Goal: Task Accomplishment & Management: Complete application form

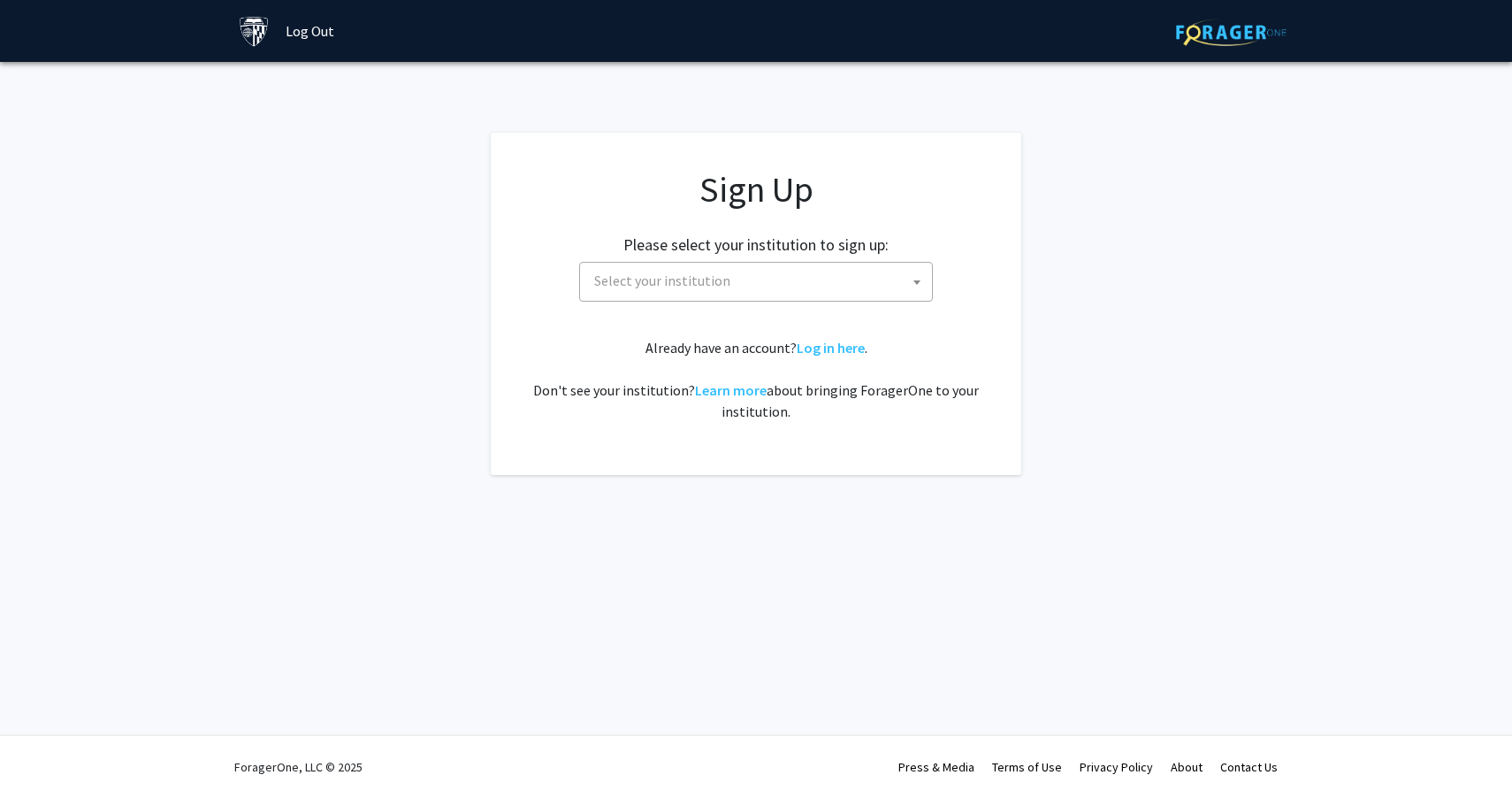
click at [888, 273] on span "Select your institution" at bounding box center [760, 280] width 345 height 36
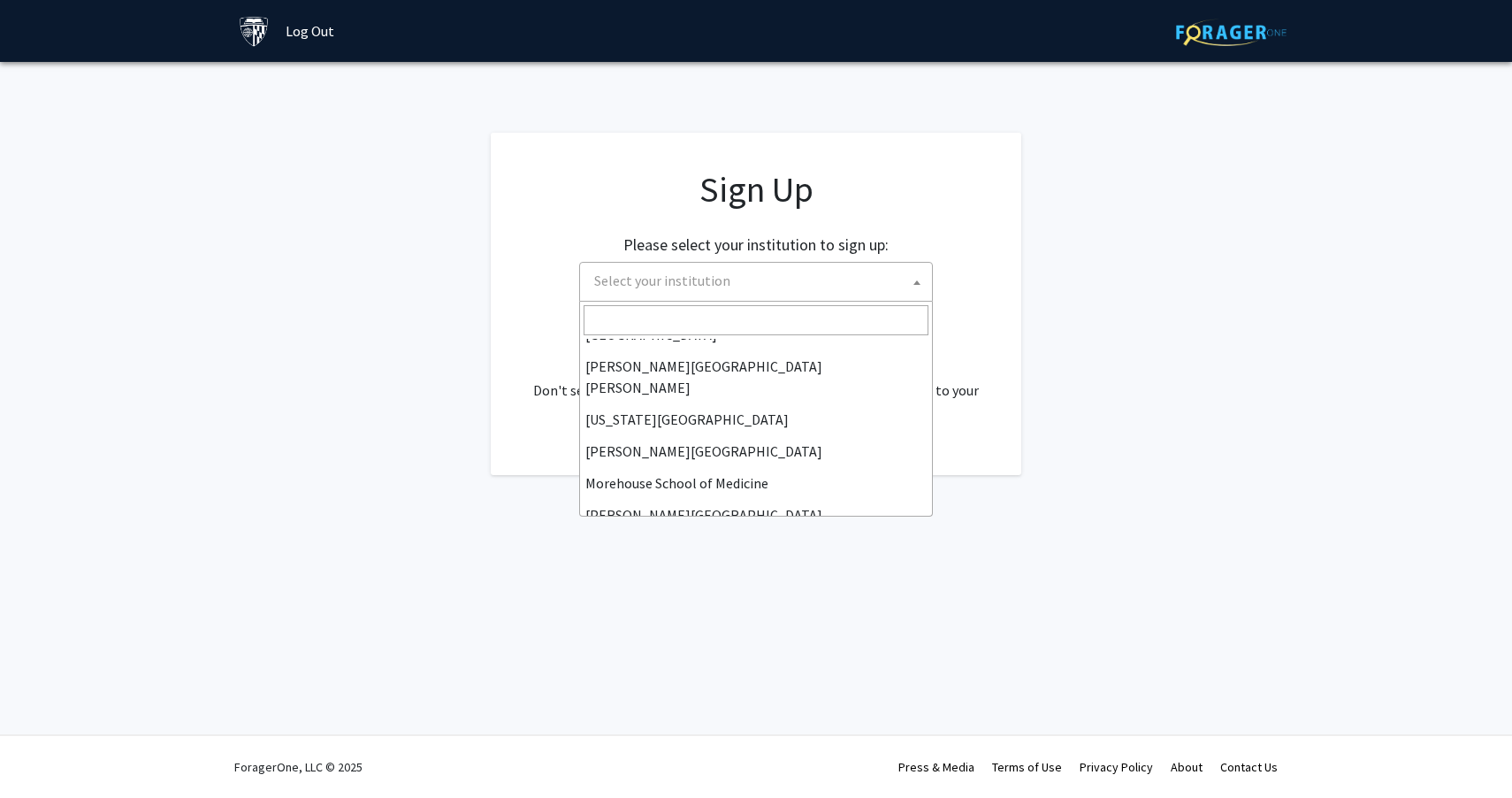
scroll to position [343, 0]
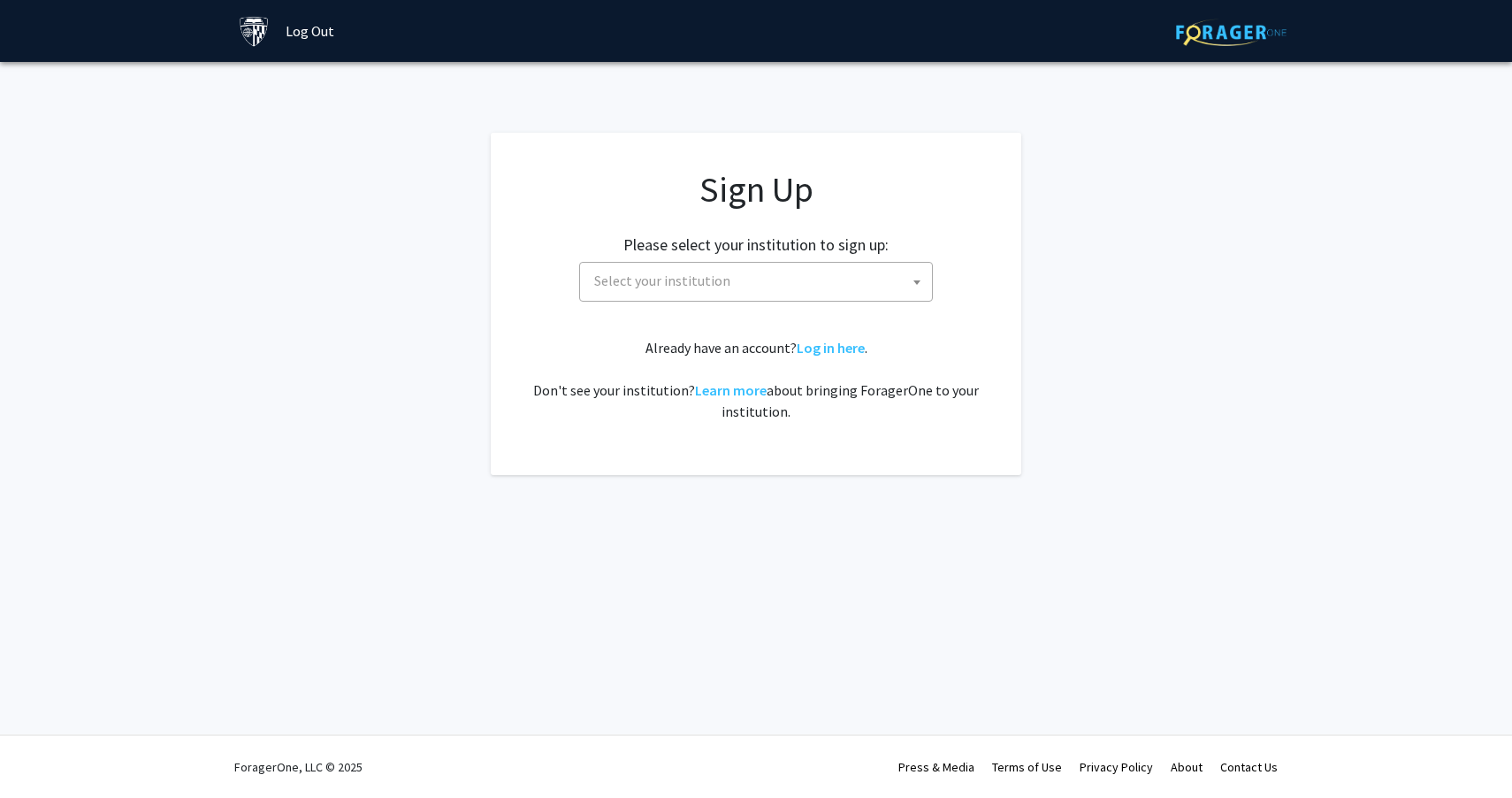
click at [736, 290] on span "Select your institution" at bounding box center [760, 280] width 345 height 36
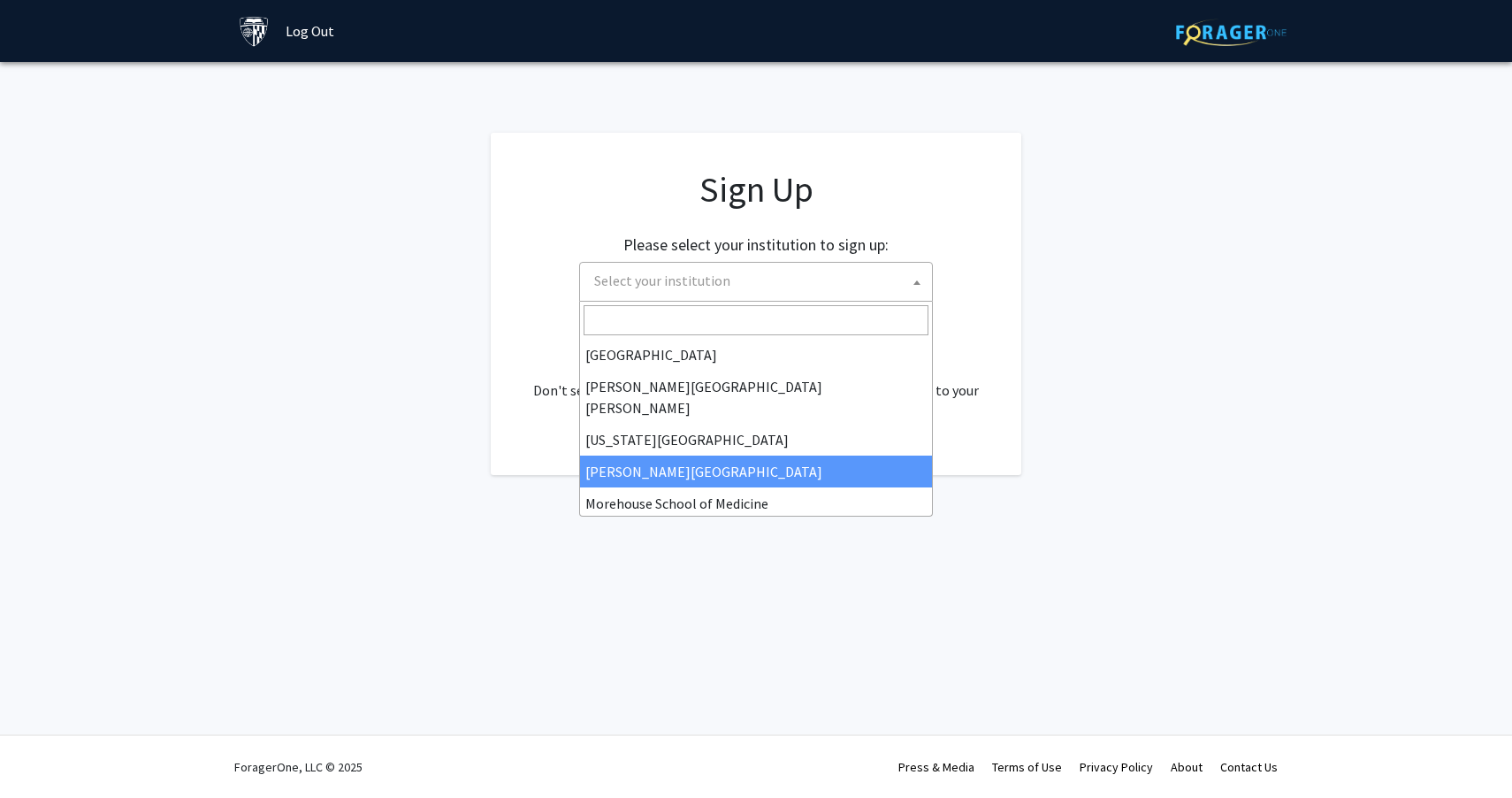
scroll to position [310, 0]
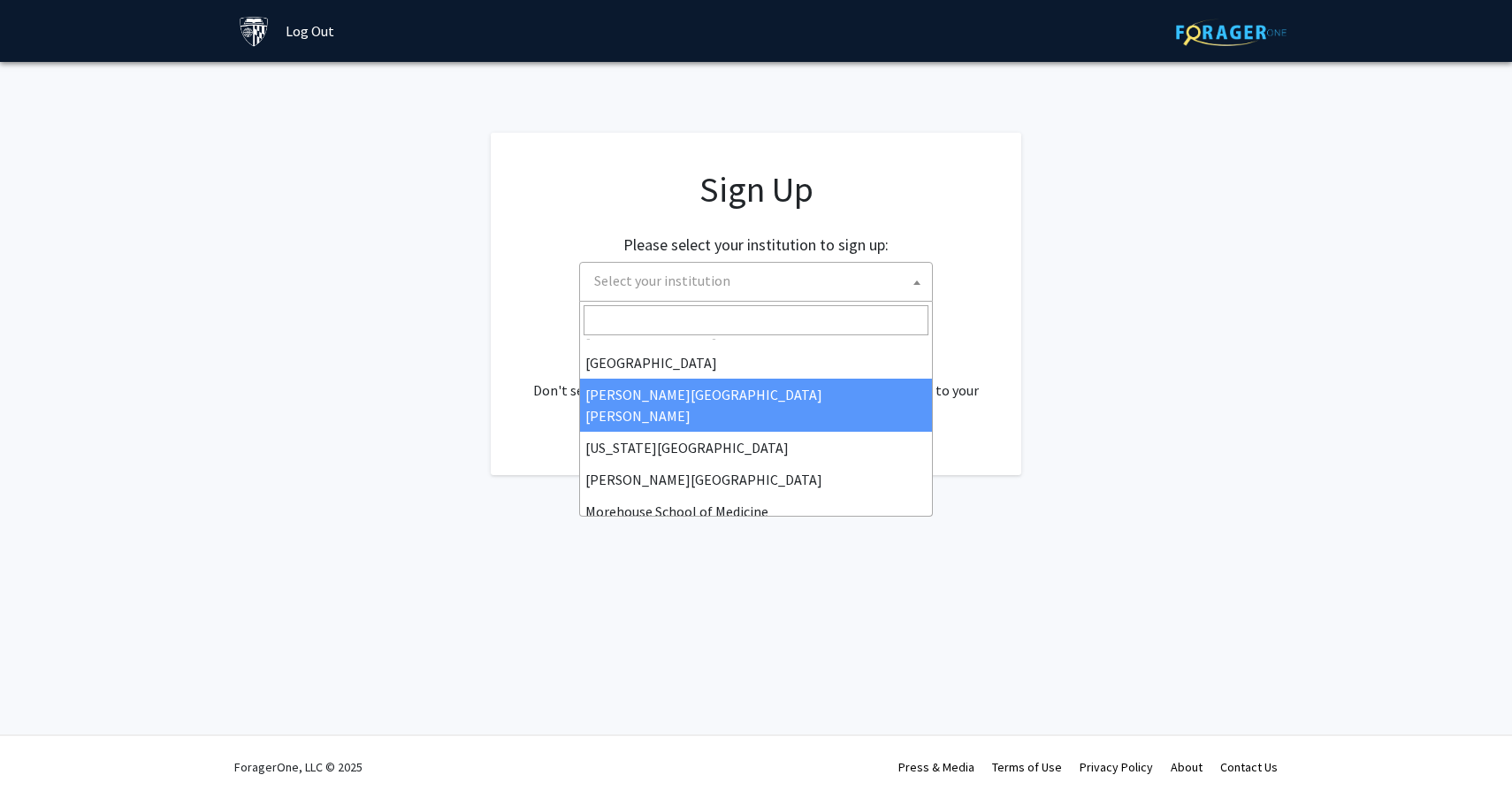
select select "1"
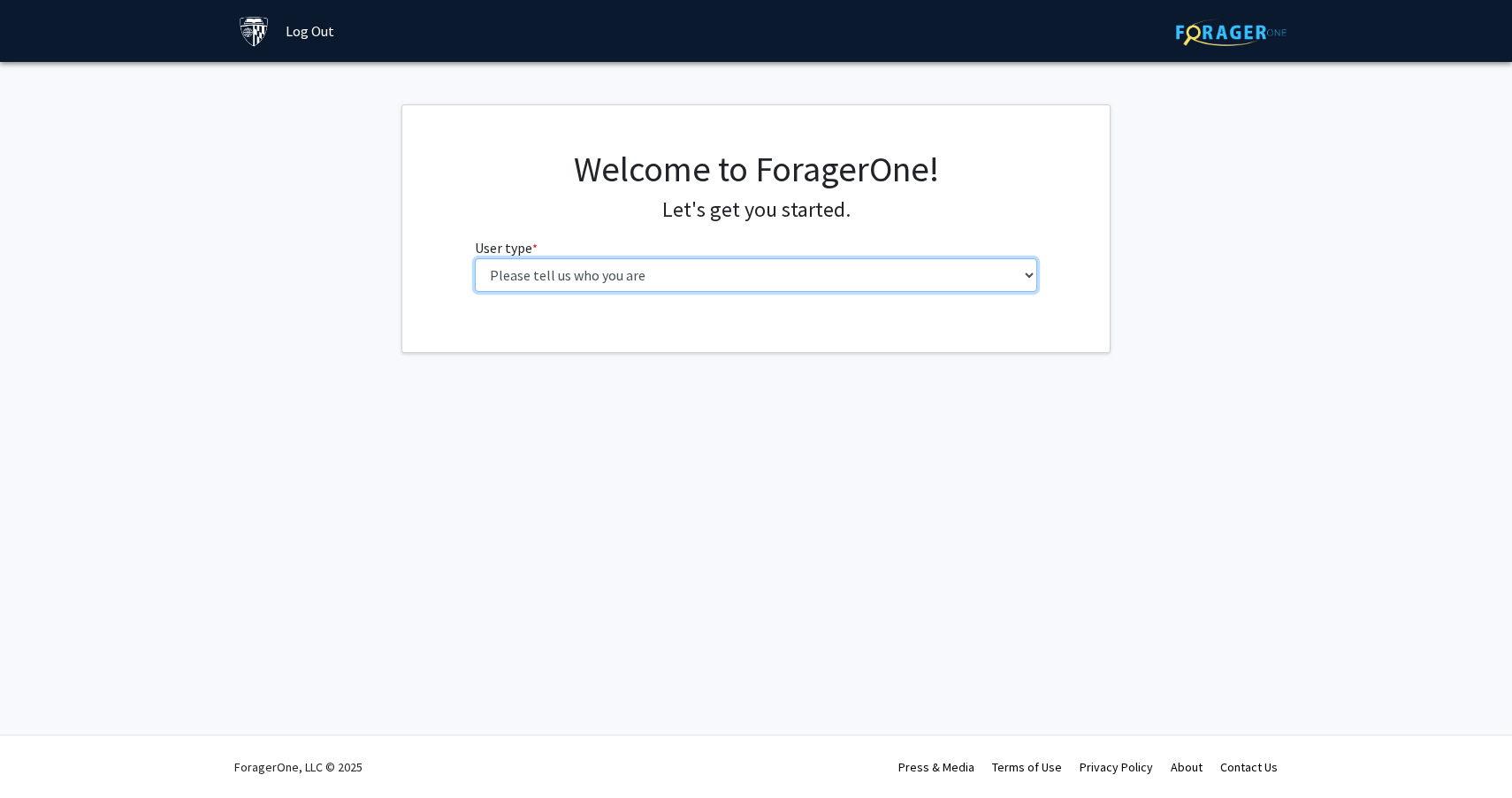
click at [670, 279] on select "Please tell us who you are Undergraduate Student Master's Student Doctoral Cand…" at bounding box center [756, 275] width 563 height 33
select select "2: masters"
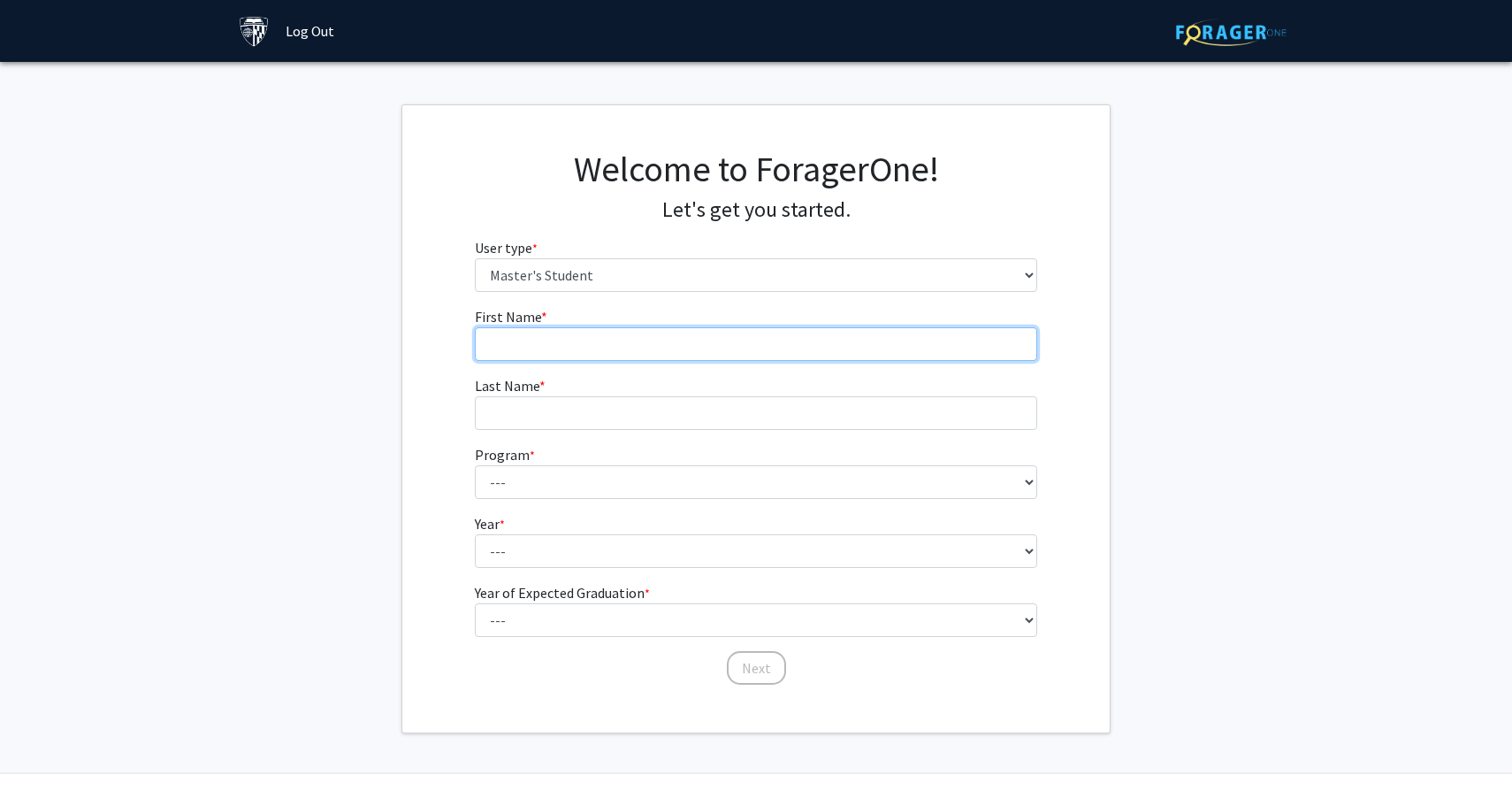
click at [647, 335] on input "First Name * required" at bounding box center [756, 344] width 563 height 33
type input "Wubin"
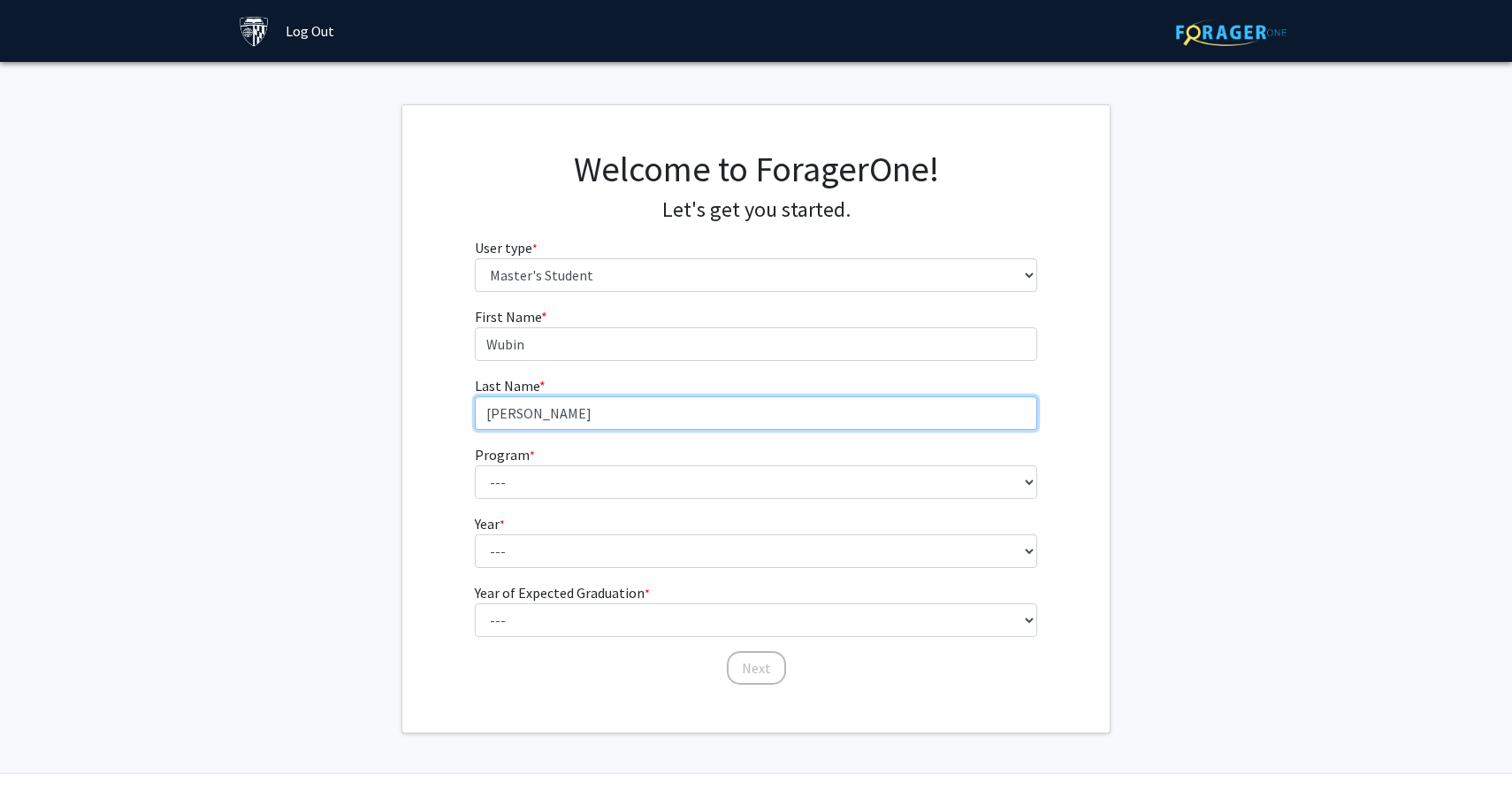
type input "Zhang"
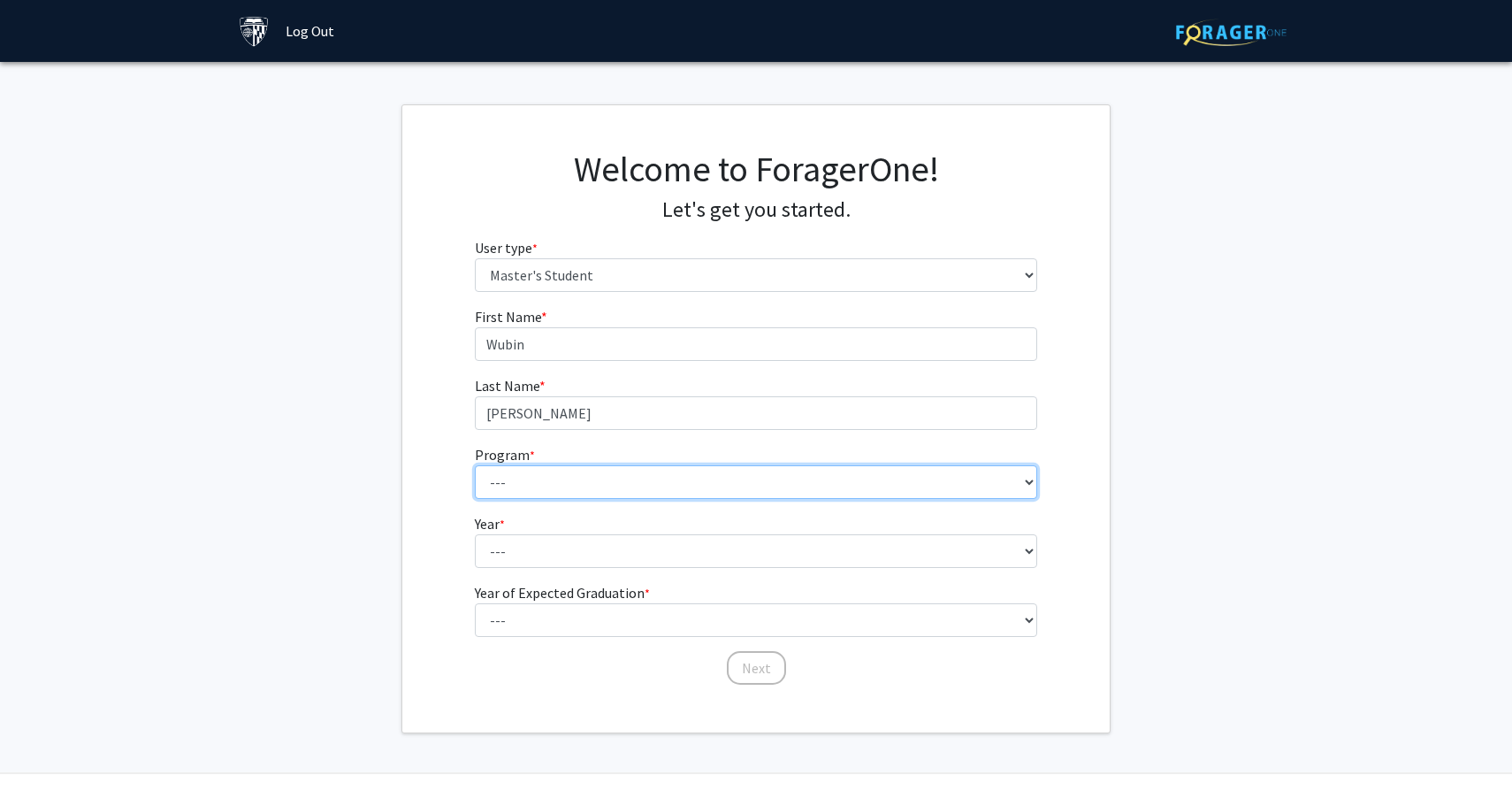
click at [674, 478] on select "--- Anatomy Education Applied and Computational Mathematics Applied Biomedical …" at bounding box center [756, 482] width 563 height 33
select select "105: 89"
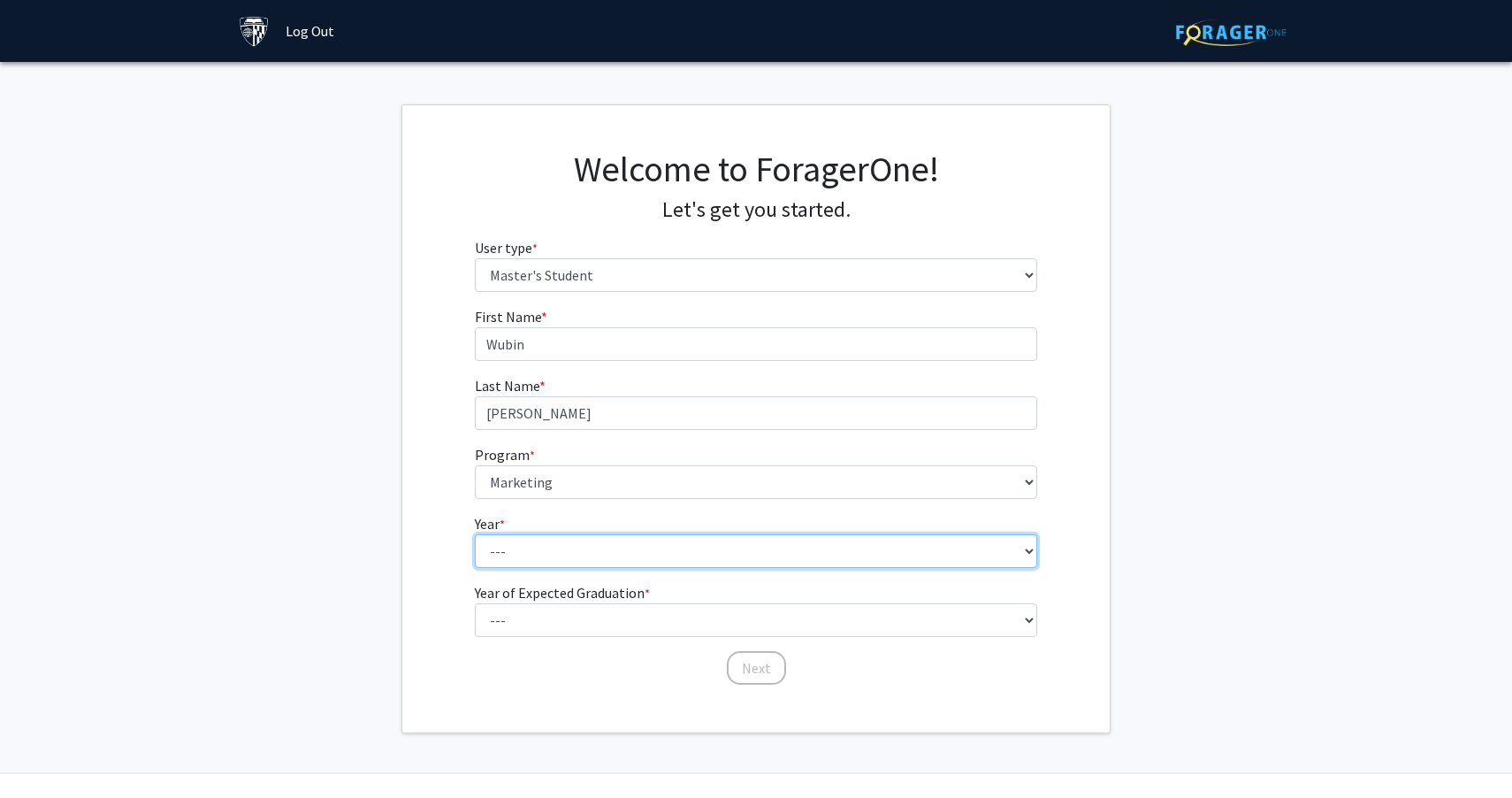
click at [513, 559] on select "--- First Year Second Year" at bounding box center [756, 551] width 563 height 33
select select "1: first_year"
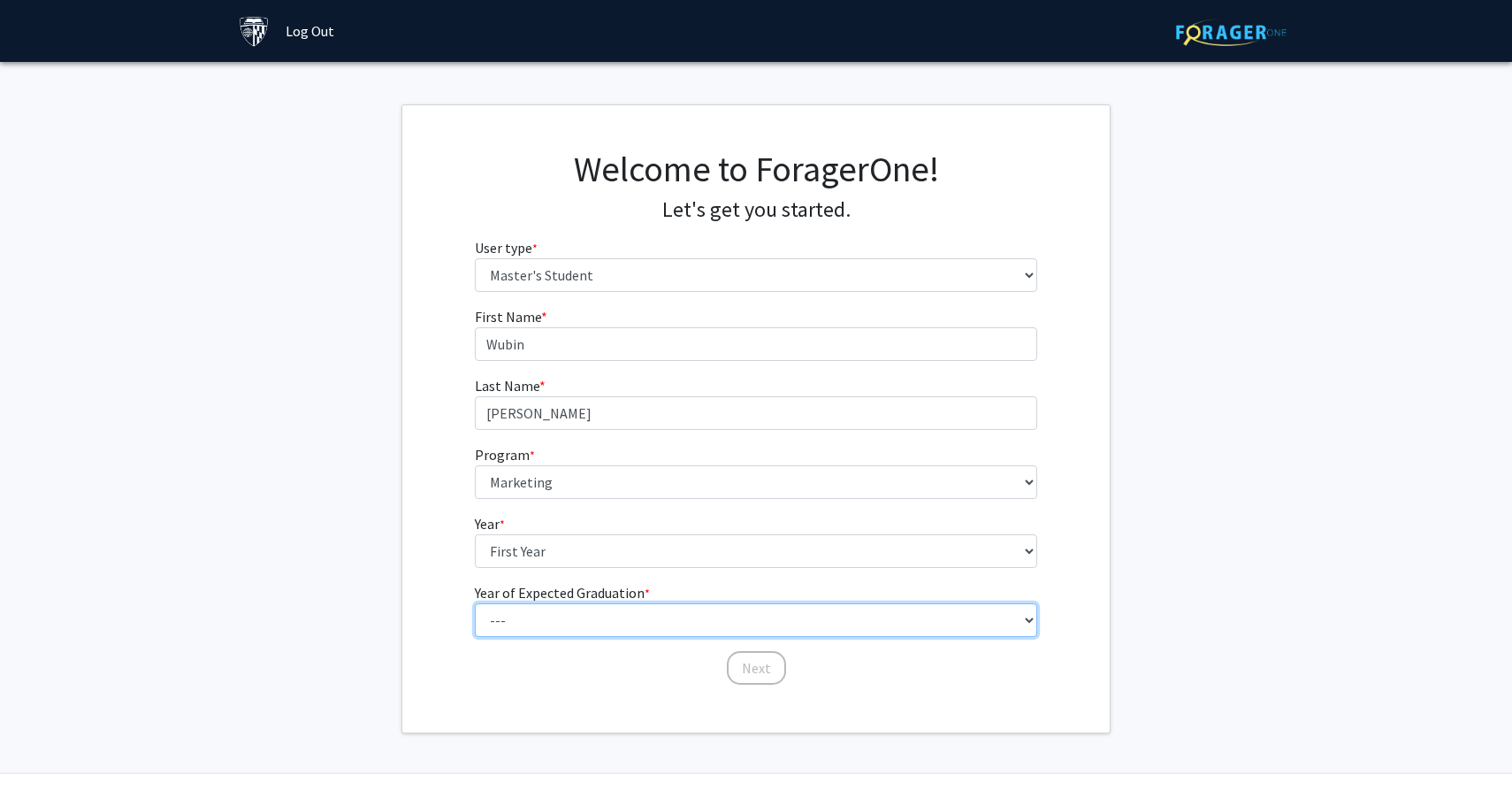
click at [521, 632] on select "--- 2025 2026 2027 2028 2029 2030 2031 2032 2033 2034" at bounding box center [756, 620] width 563 height 33
select select "2: 2026"
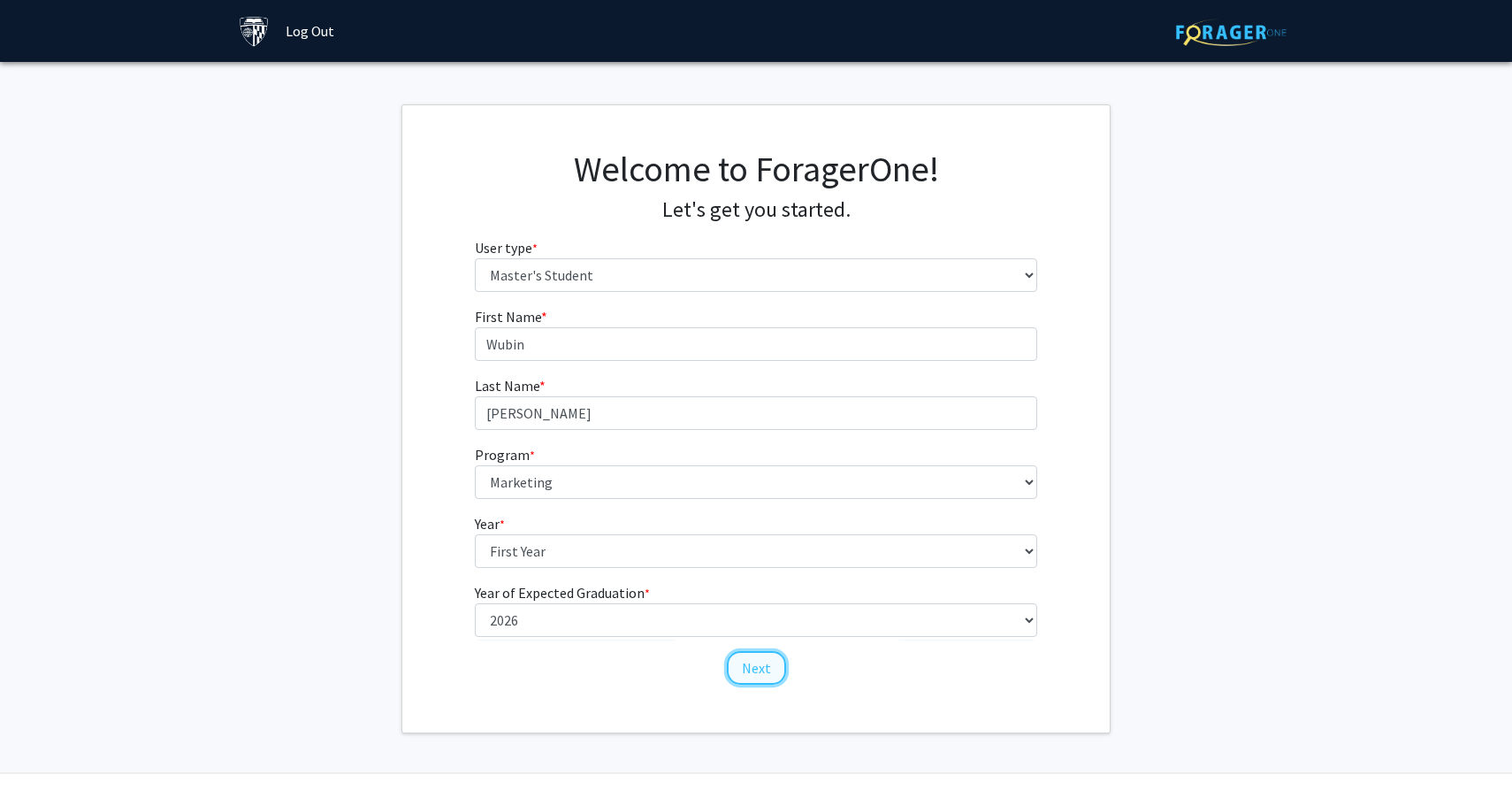
click at [761, 667] on button "Next" at bounding box center [756, 668] width 59 height 33
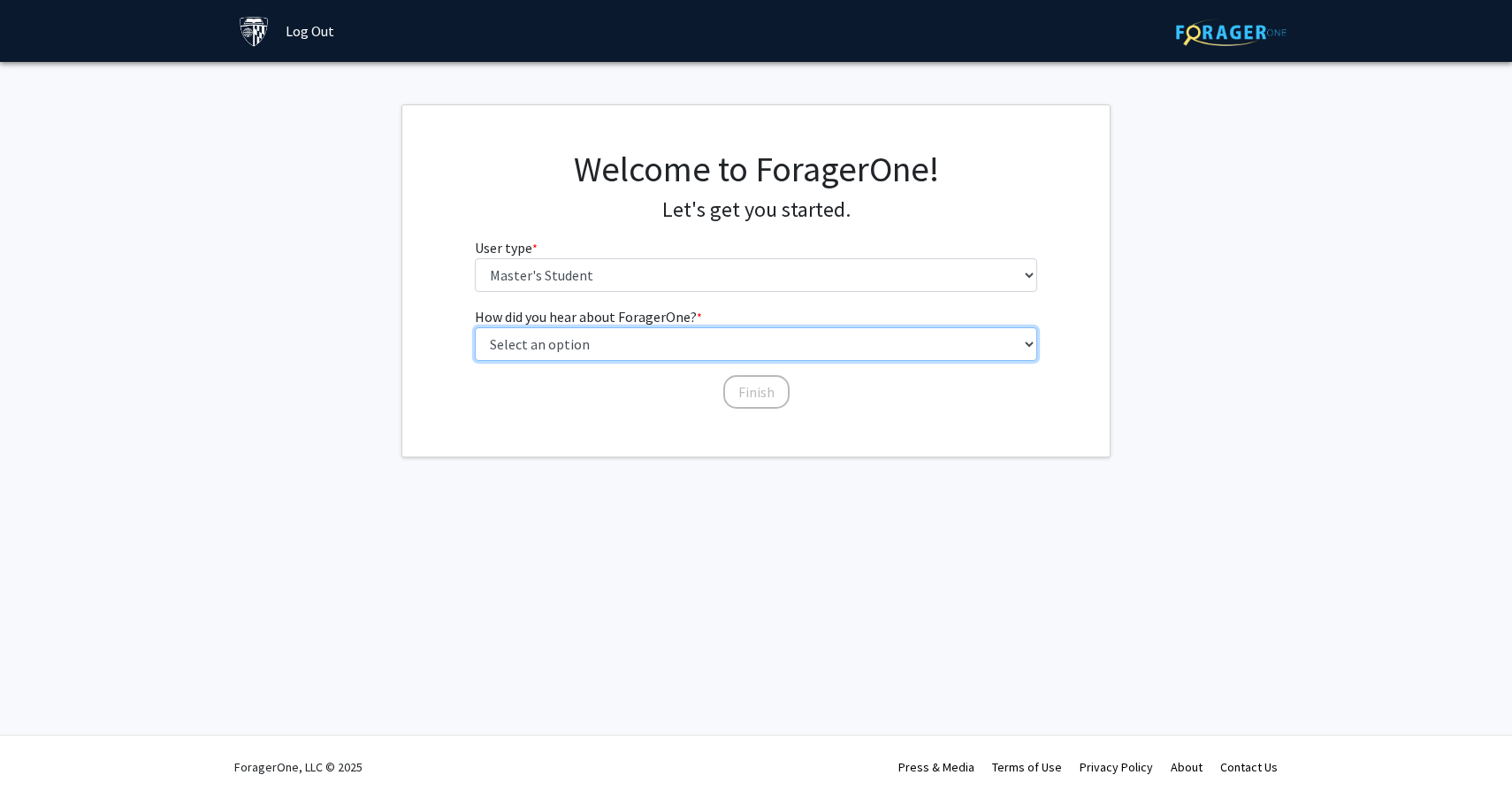
click at [577, 353] on select "Select an option Peer/student recommendation Faculty/staff recommendation Unive…" at bounding box center [756, 344] width 563 height 33
select select "5: other"
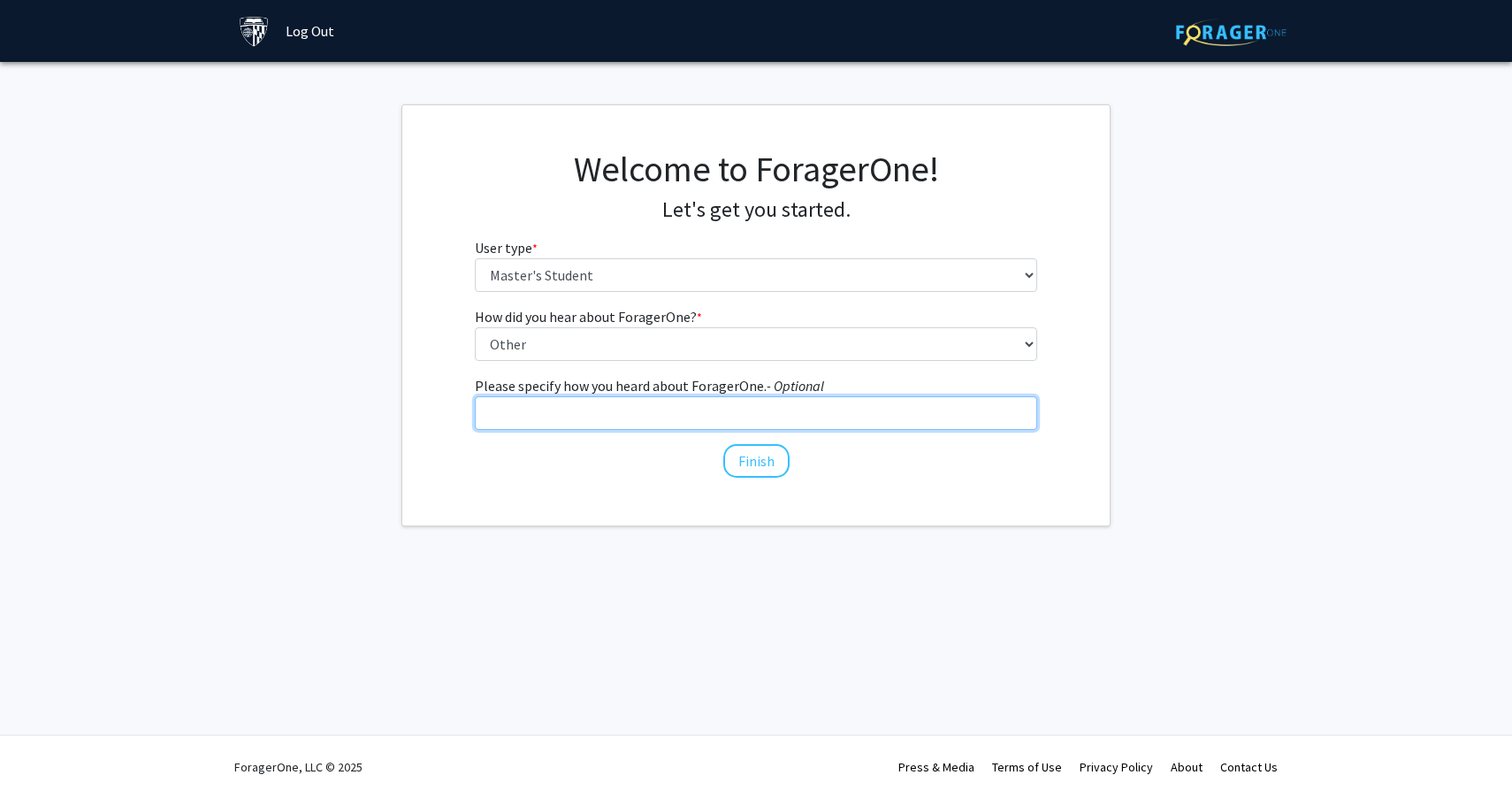
click at [550, 421] on input "Please specify how you heard about ForagerOne. - Optional" at bounding box center [756, 413] width 563 height 33
type input "canvas"
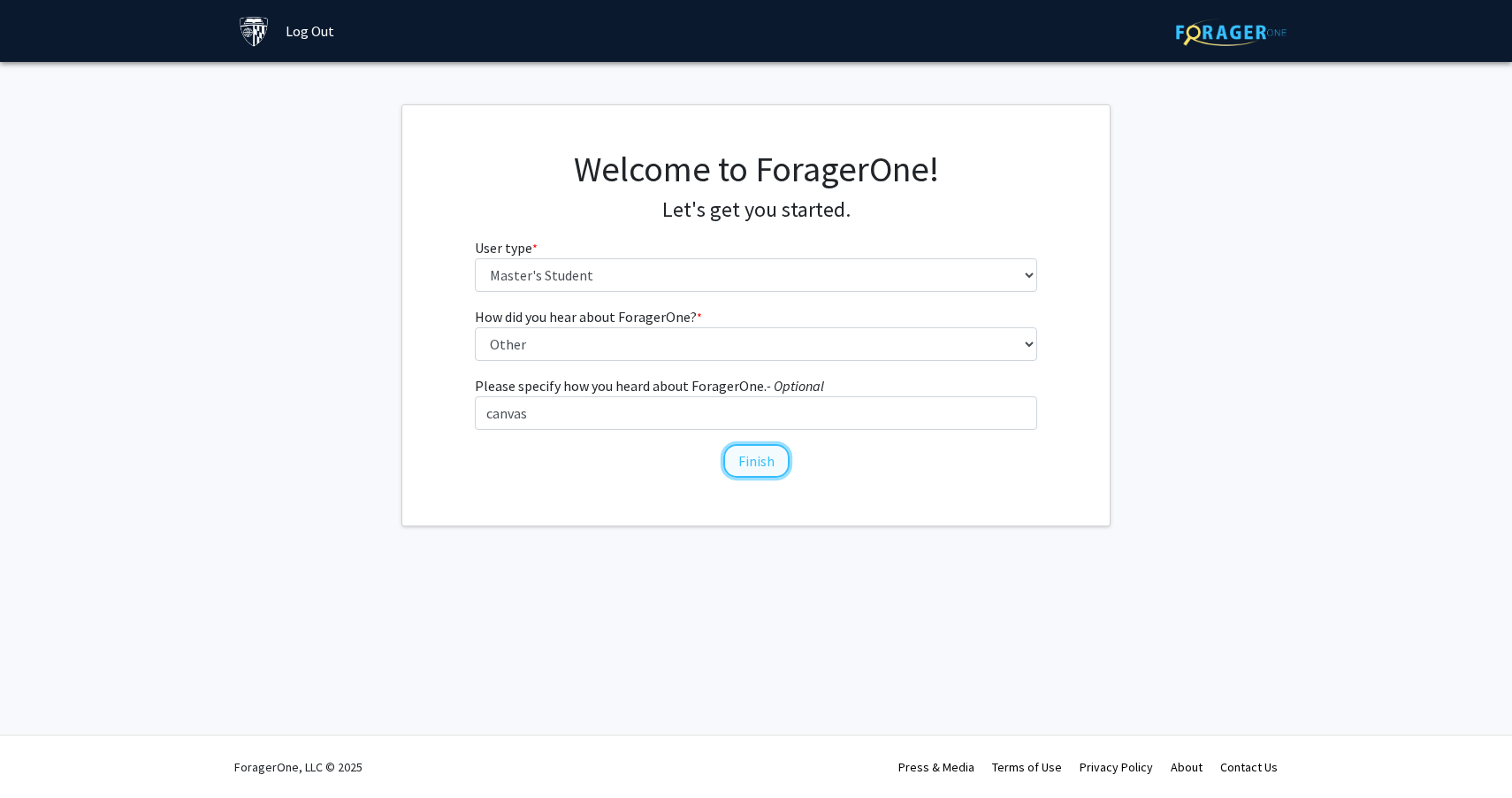
click at [748, 453] on button "Finish" at bounding box center [756, 461] width 66 height 33
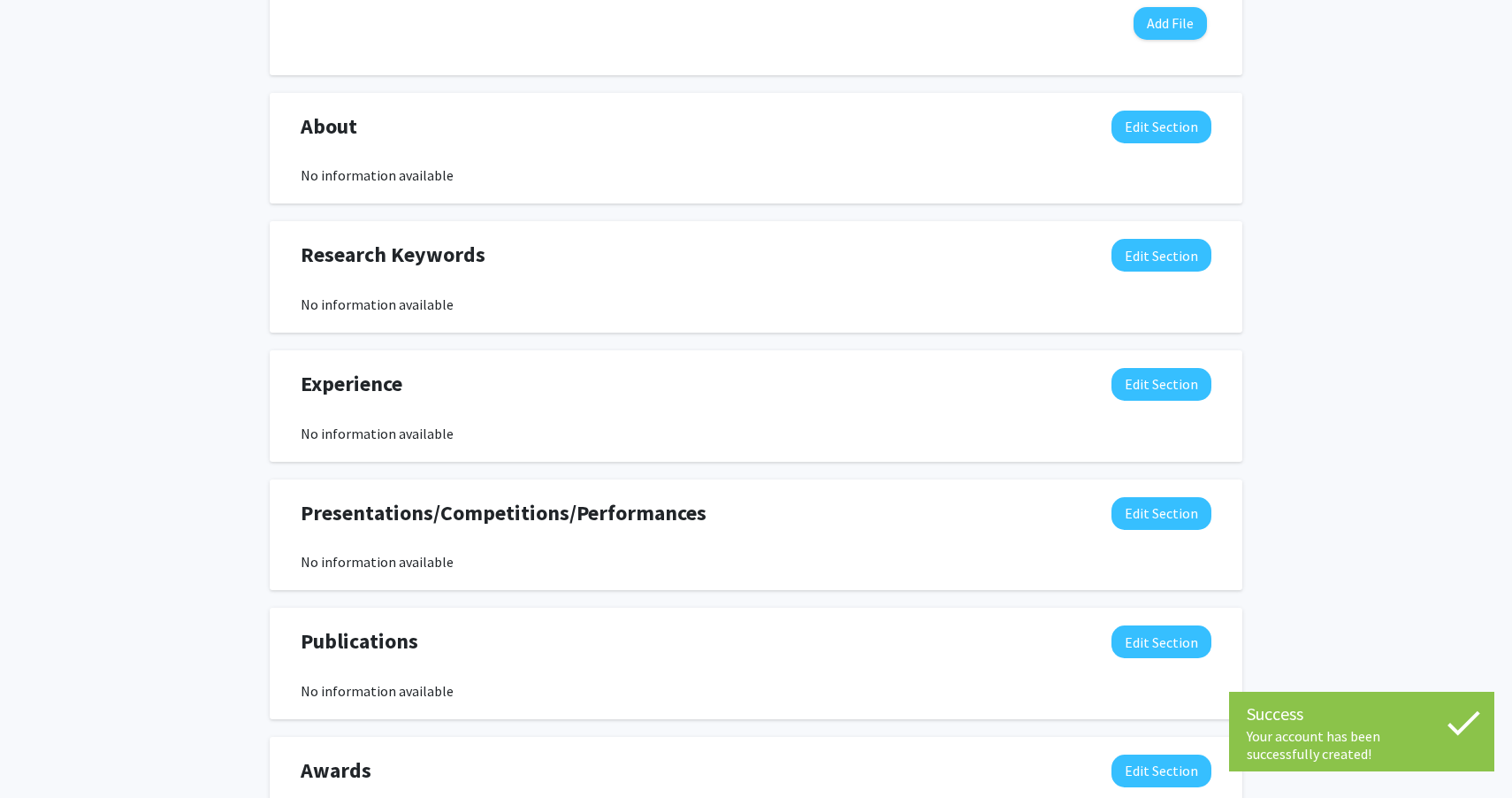
scroll to position [862, 0]
